Goal: Contribute content

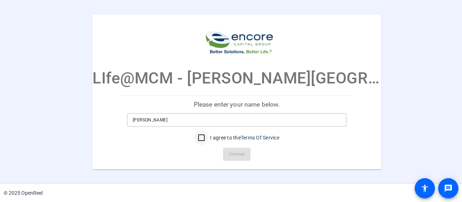
type input "[PERSON_NAME]"
click at [195, 135] on input "I agree to the Terms Of Service" at bounding box center [201, 137] width 14 height 14
checkbox input "true"
click at [229, 156] on span "Continue" at bounding box center [237, 154] width 16 height 11
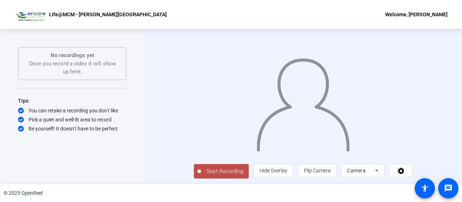
click at [6, 166] on div "Start Recording No recordings yet Once you record a video it will show up here.…" at bounding box center [72, 106] width 144 height 155
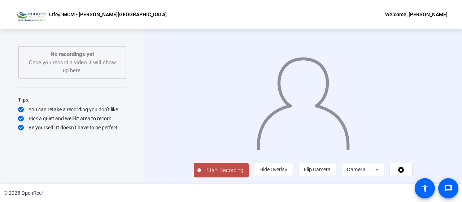
click at [201, 171] on span "Start Recording" at bounding box center [225, 170] width 48 height 8
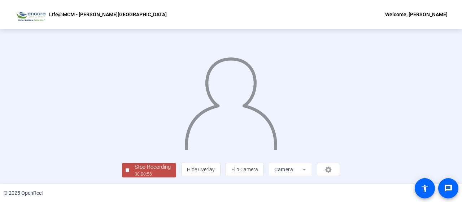
scroll to position [49, 0]
click at [135, 177] on div "00:00:58" at bounding box center [153, 174] width 36 height 6
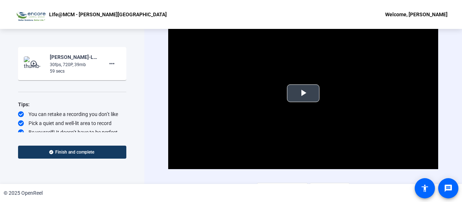
click at [303, 93] on span "Video Player" at bounding box center [303, 93] width 0 height 0
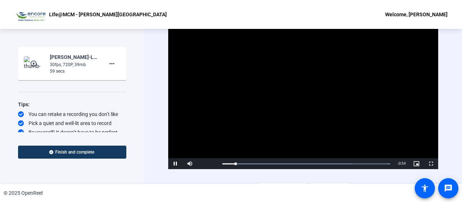
click at [297, 98] on video "Video Player" at bounding box center [303, 93] width 270 height 152
click at [297, 94] on video "Video Player" at bounding box center [303, 93] width 270 height 152
click at [222, 160] on div "Loaded : 100.00% 0:00 0:00" at bounding box center [306, 163] width 175 height 11
click at [174, 163] on span "Video Player" at bounding box center [175, 163] width 14 height 0
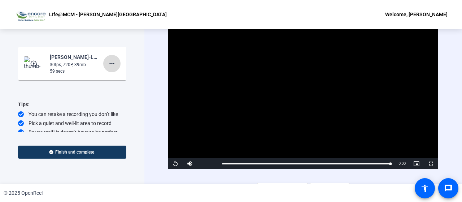
click at [103, 68] on span at bounding box center [111, 63] width 17 height 17
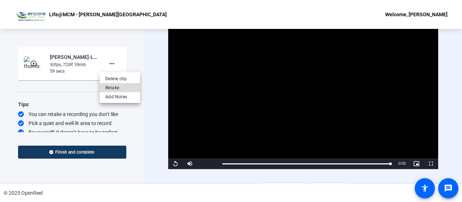
click at [110, 85] on span "Retake" at bounding box center [119, 87] width 29 height 9
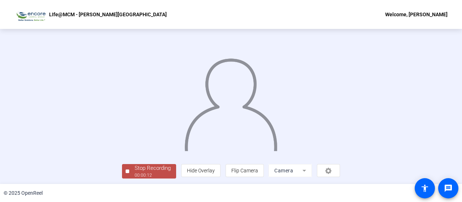
scroll to position [49, 0]
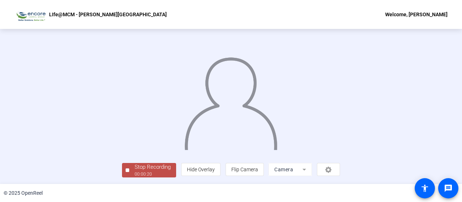
click at [135, 172] on div "00:00:20" at bounding box center [153, 174] width 36 height 6
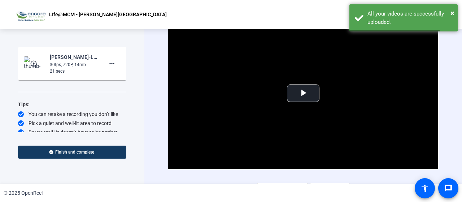
click at [99, 115] on div "You can retake a recording you don’t like" at bounding box center [72, 113] width 108 height 7
click at [110, 64] on mat-icon "more_horiz" at bounding box center [112, 63] width 9 height 9
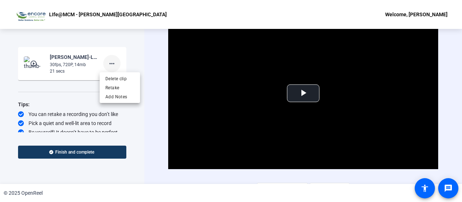
click at [110, 64] on div at bounding box center [231, 101] width 462 height 202
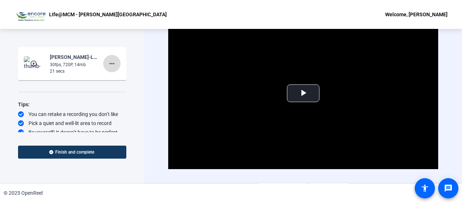
click at [108, 66] on mat-icon "more_horiz" at bounding box center [112, 63] width 9 height 9
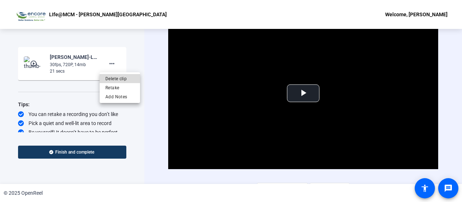
click at [110, 80] on span "Delete clip" at bounding box center [119, 78] width 29 height 9
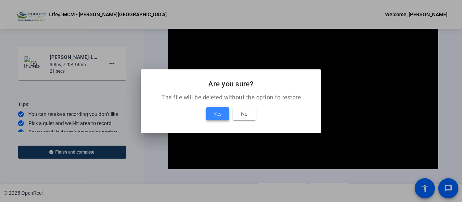
click at [208, 107] on span at bounding box center [217, 113] width 23 height 17
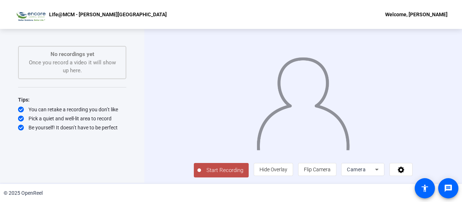
scroll to position [14, 0]
click at [201, 171] on span "Start Recording" at bounding box center [225, 170] width 48 height 8
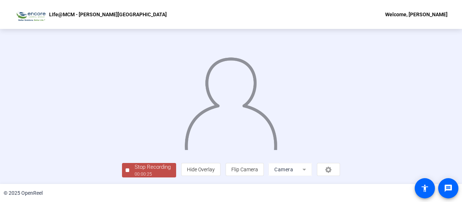
scroll to position [49, 0]
click at [135, 172] on div "00:00:27" at bounding box center [153, 174] width 36 height 6
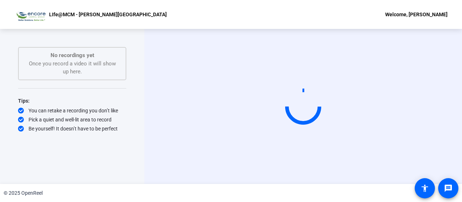
scroll to position [0, 0]
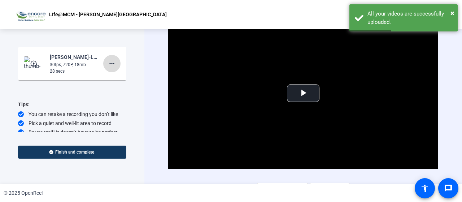
click at [110, 65] on mat-icon "more_horiz" at bounding box center [112, 63] width 9 height 9
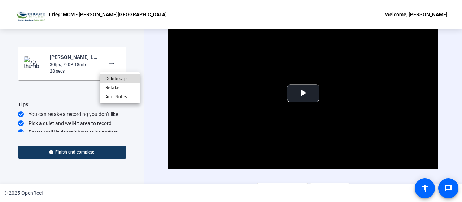
click at [112, 77] on span "Delete clip" at bounding box center [119, 78] width 29 height 9
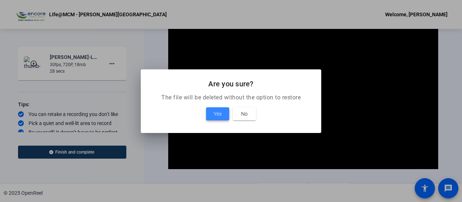
click at [218, 110] on span "Yes" at bounding box center [218, 113] width 8 height 9
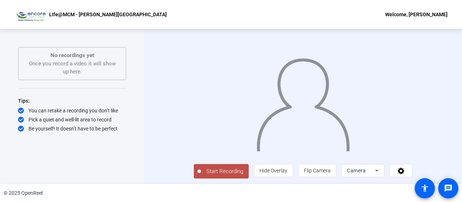
scroll to position [14, 0]
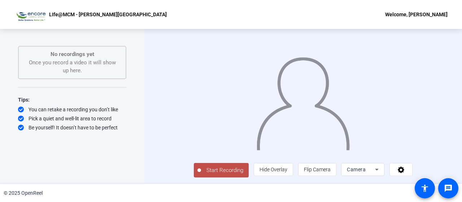
click at [342, 156] on div at bounding box center [303, 94] width 219 height 123
click at [201, 172] on span "Start Recording" at bounding box center [225, 170] width 48 height 8
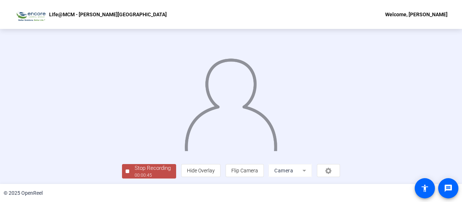
click at [457, 161] on div "Stop Recording 00:00:45 person Hide Overlay flip Flip Camera Camera" at bounding box center [231, 106] width 462 height 155
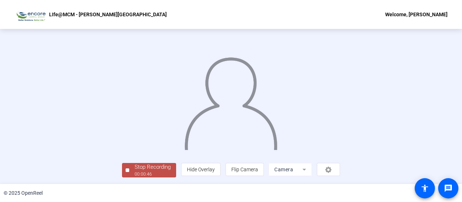
scroll to position [49, 0]
click at [135, 173] on div "00:00:49" at bounding box center [153, 174] width 36 height 6
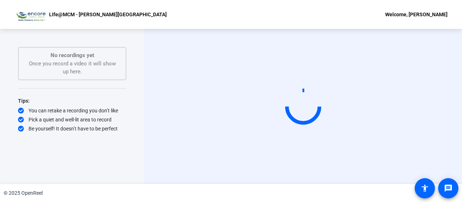
scroll to position [0, 0]
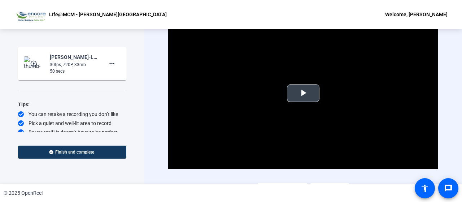
click at [303, 93] on span "Video Player" at bounding box center [303, 93] width 0 height 0
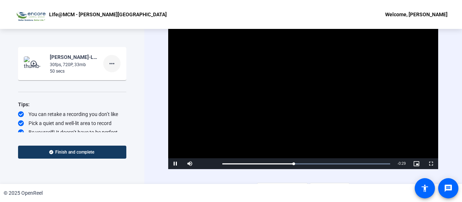
click at [109, 64] on mat-icon "more_horiz" at bounding box center [112, 63] width 9 height 9
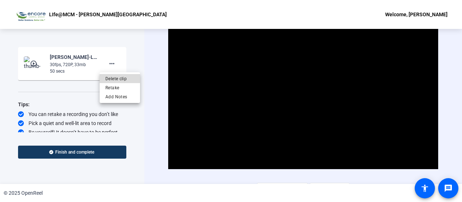
click at [115, 78] on span "Delete clip" at bounding box center [119, 78] width 29 height 9
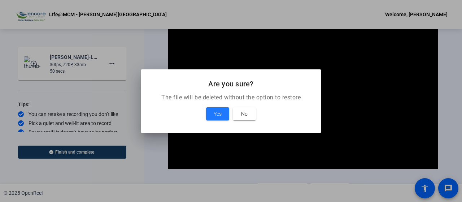
click at [205, 117] on div "Yes No" at bounding box center [230, 113] width 163 height 13
click at [221, 113] on span "Yes" at bounding box center [218, 113] width 8 height 9
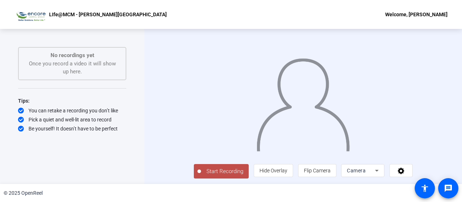
scroll to position [14, 0]
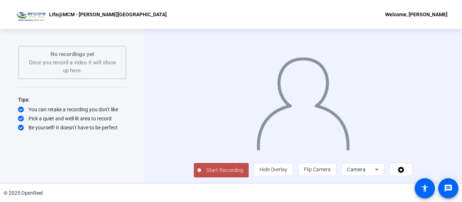
click at [201, 167] on span "Start Recording" at bounding box center [225, 170] width 48 height 8
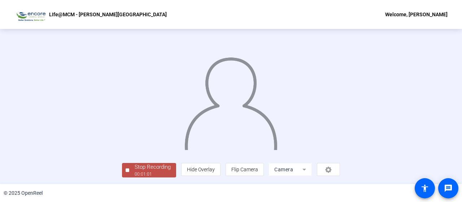
scroll to position [49, 0]
click at [126, 168] on div at bounding box center [128, 170] width 4 height 4
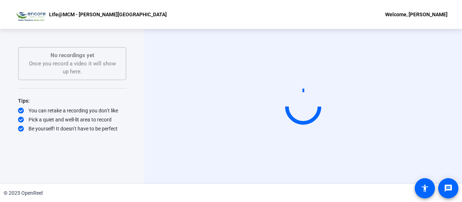
scroll to position [0, 0]
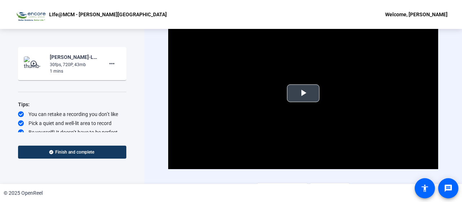
click at [303, 93] on span "Video Player" at bounding box center [303, 93] width 0 height 0
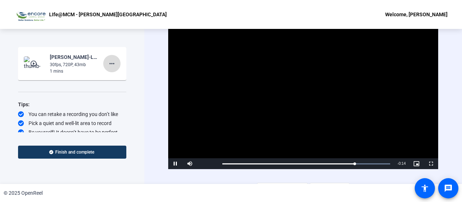
click at [108, 66] on mat-icon "more_horiz" at bounding box center [112, 63] width 9 height 9
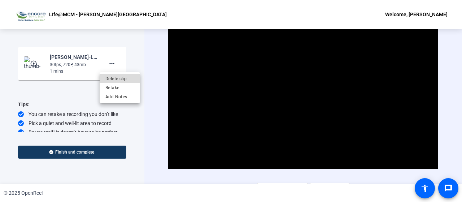
click at [115, 80] on span "Delete clip" at bounding box center [119, 78] width 29 height 9
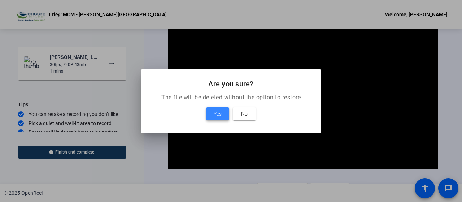
click at [219, 111] on span "Yes" at bounding box center [218, 113] width 8 height 9
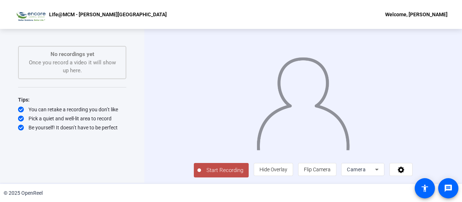
scroll to position [14, 0]
click at [201, 172] on span "Start Recording" at bounding box center [225, 170] width 48 height 8
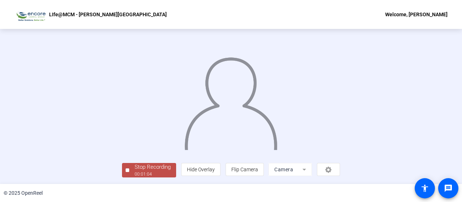
scroll to position [49, 0]
click at [135, 174] on div "00:01:06" at bounding box center [153, 174] width 36 height 6
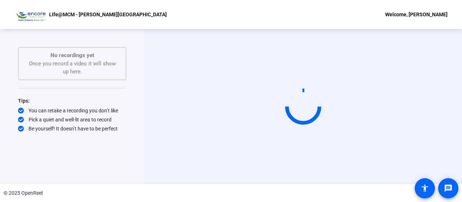
scroll to position [0, 0]
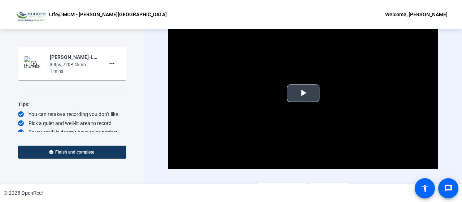
click at [303, 93] on span "Video Player" at bounding box center [303, 93] width 0 height 0
click at [114, 67] on span at bounding box center [111, 63] width 17 height 17
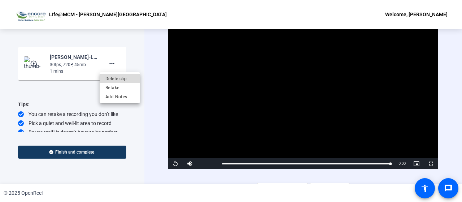
click at [120, 75] on span "Delete clip" at bounding box center [119, 78] width 29 height 9
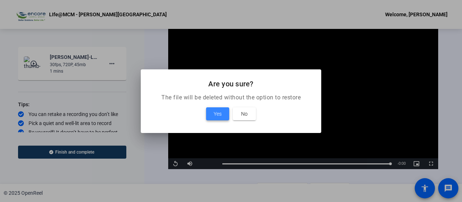
click at [220, 116] on span "Yes" at bounding box center [218, 113] width 8 height 9
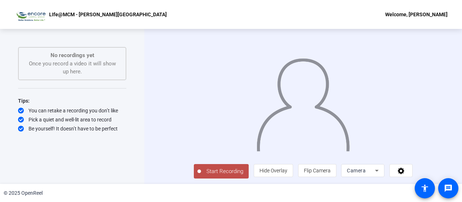
scroll to position [14, 0]
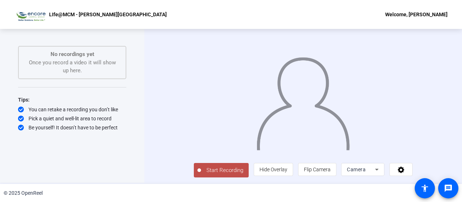
click at [204, 169] on span "Start Recording" at bounding box center [225, 170] width 48 height 8
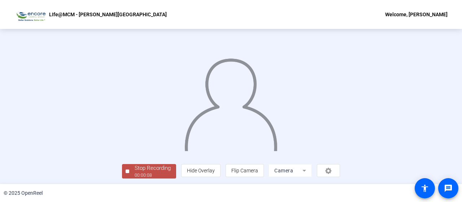
scroll to position [49, 0]
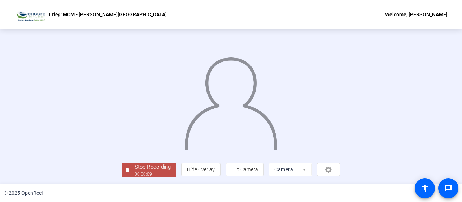
click at [135, 172] on div "00:00:09" at bounding box center [153, 174] width 36 height 6
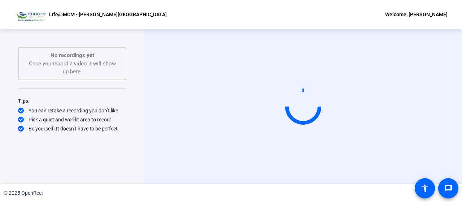
scroll to position [0, 0]
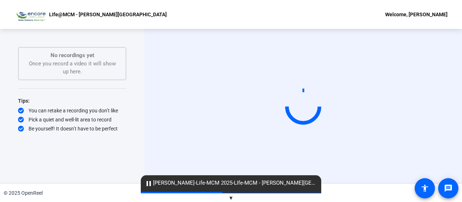
click at [70, 158] on div "Start Recording No recordings yet Once you record a video it will show up here.…" at bounding box center [72, 106] width 108 height 119
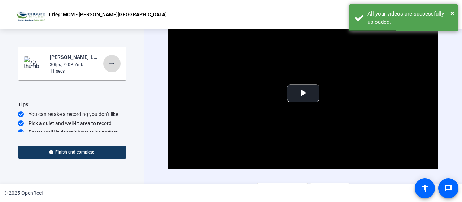
click at [110, 60] on mat-icon "more_horiz" at bounding box center [112, 63] width 9 height 9
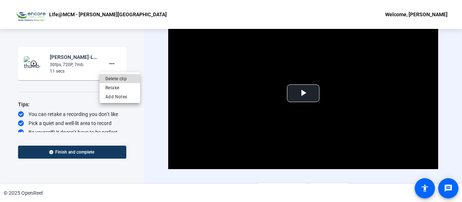
click at [115, 80] on span "Delete clip" at bounding box center [119, 78] width 29 height 9
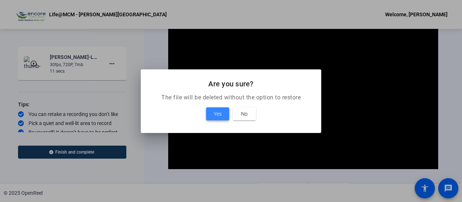
click at [214, 113] on span "Yes" at bounding box center [218, 113] width 8 height 9
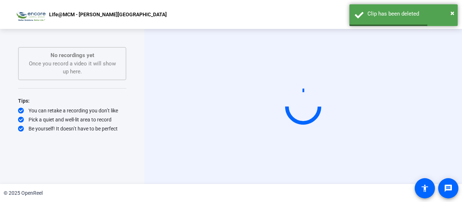
click at [449, 104] on div "Start Recording person Hide Overlay flip Flip Camera Camera" at bounding box center [303, 106] width 318 height 155
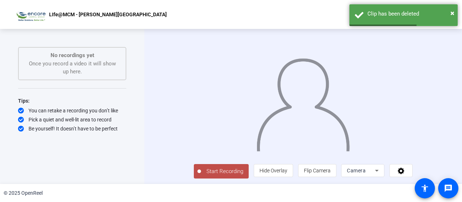
click at [449, 104] on div "Start Recording person Hide Overlay flip Flip Camera Camera" at bounding box center [303, 106] width 318 height 155
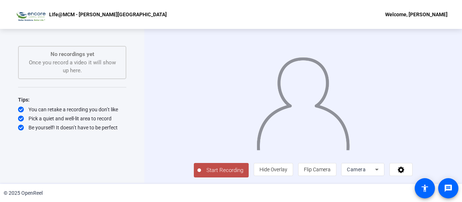
click at [201, 171] on span "Start Recording" at bounding box center [225, 170] width 48 height 8
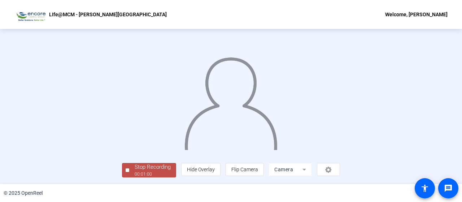
scroll to position [49, 0]
click at [135, 165] on div "Stop Recording" at bounding box center [153, 167] width 36 height 8
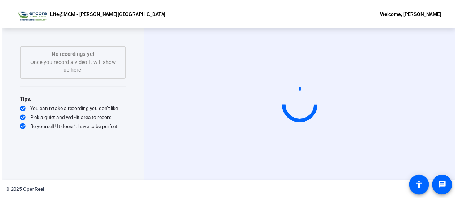
scroll to position [0, 0]
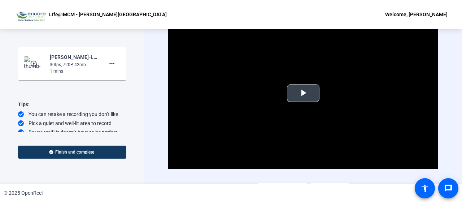
click at [219, 100] on video "Video Player" at bounding box center [303, 93] width 270 height 152
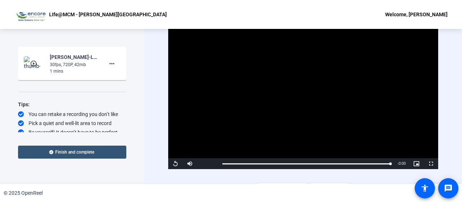
click at [72, 151] on span "Finish and complete" at bounding box center [74, 152] width 39 height 6
